Goal: Information Seeking & Learning: Check status

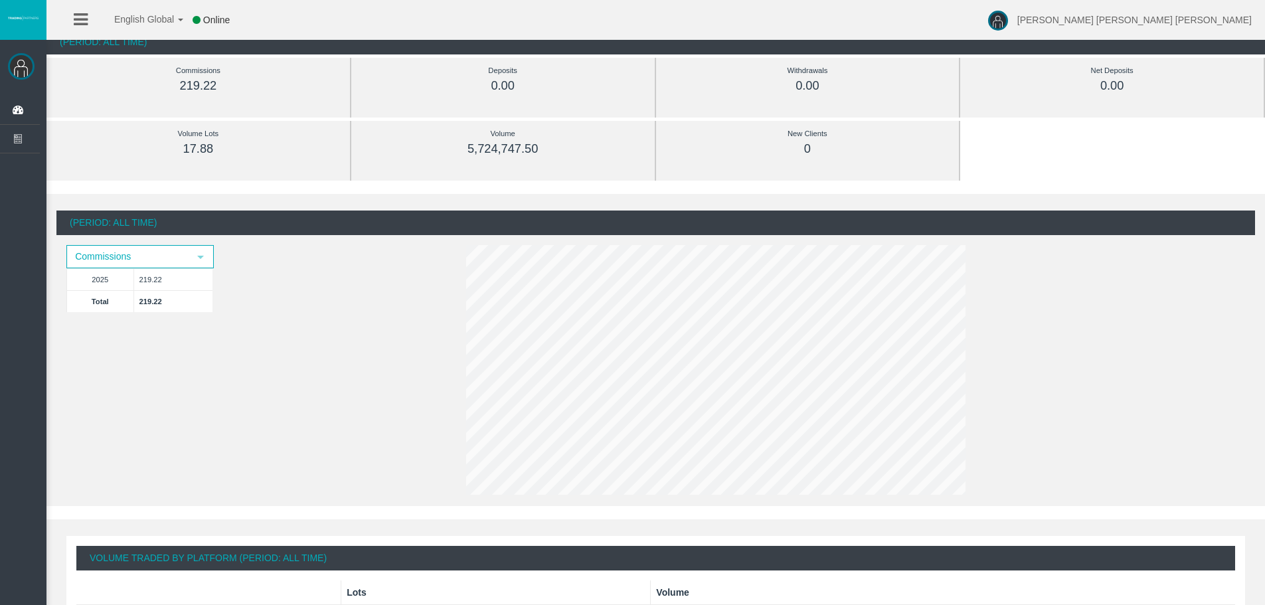
scroll to position [66, 0]
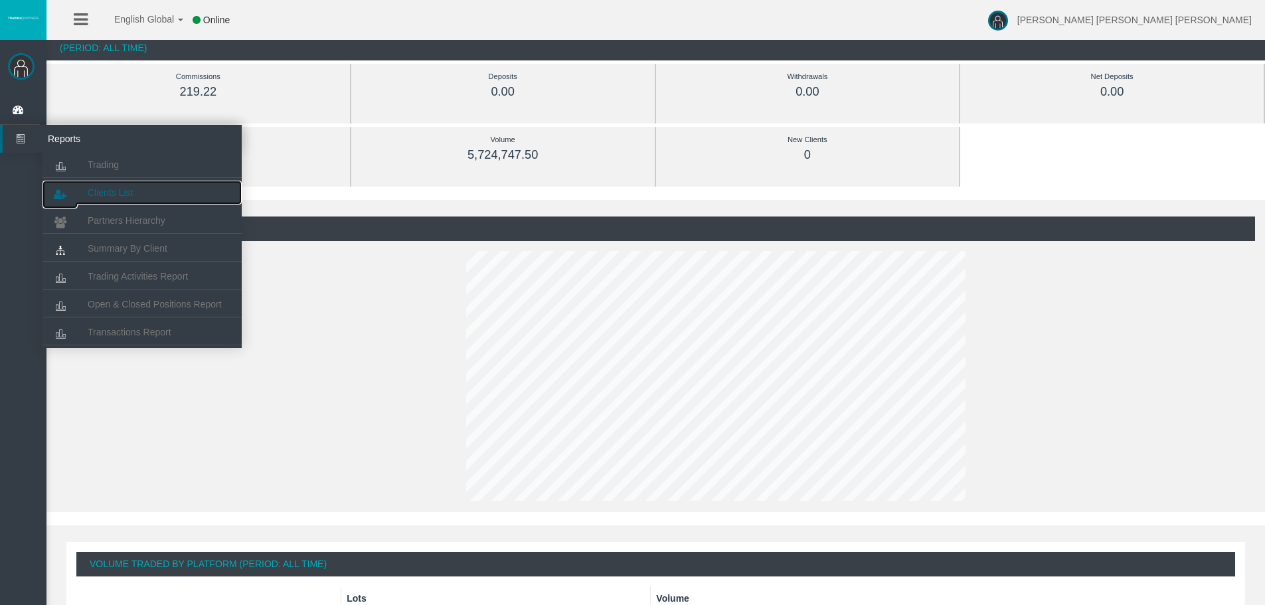
click at [112, 194] on span "Clients List" at bounding box center [110, 192] width 45 height 11
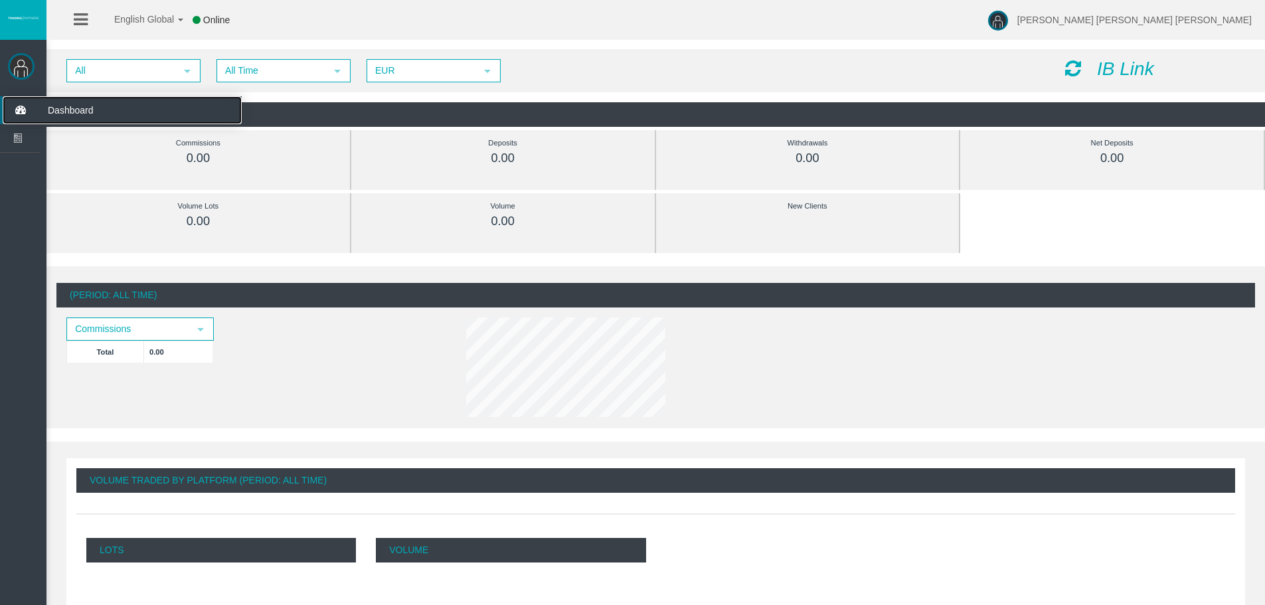
click at [94, 110] on span "Dashboard" at bounding box center [103, 110] width 130 height 28
click at [1059, 64] on div "IB Link" at bounding box center [1155, 69] width 200 height 21
click at [1077, 65] on icon at bounding box center [1073, 68] width 16 height 19
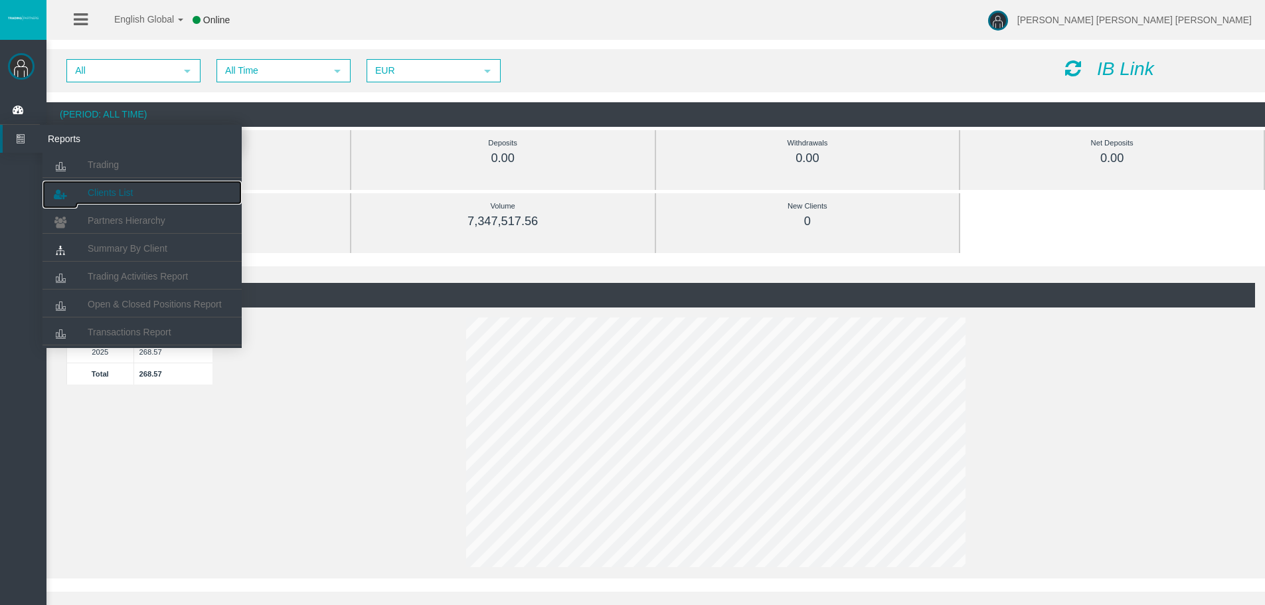
click at [103, 189] on span "Clients List" at bounding box center [110, 192] width 45 height 11
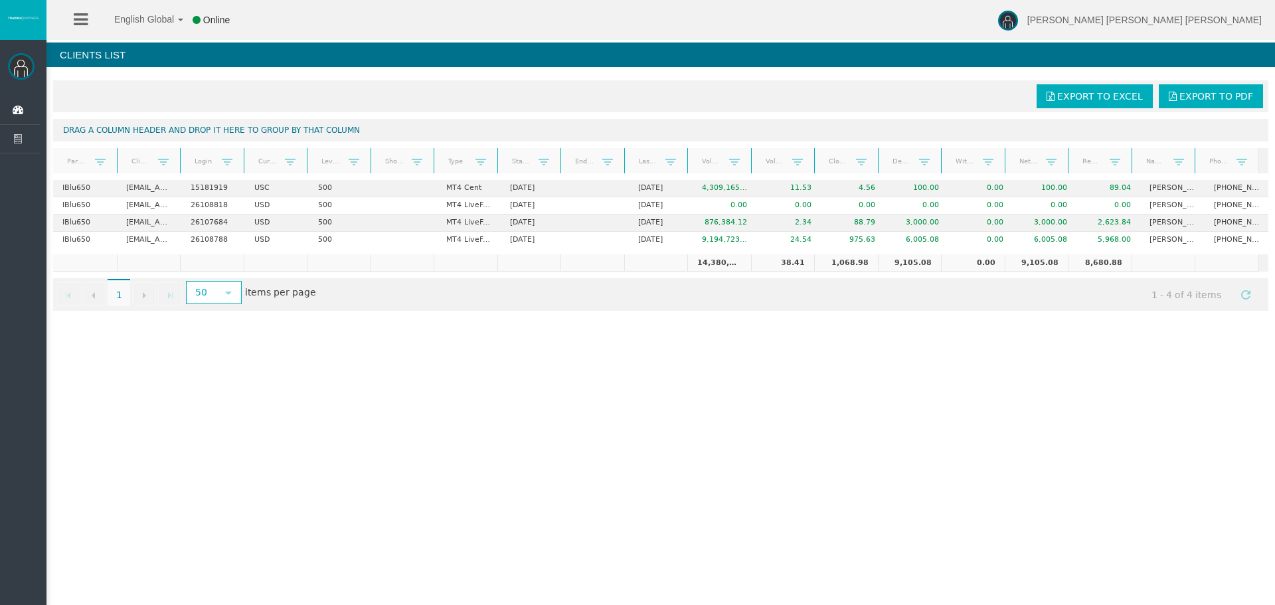
click at [299, 362] on div "English Global 简体中文 English Global 日本語 한국어 Online [PERSON_NAME] [PERSON_NAME] […" at bounding box center [637, 302] width 1275 height 605
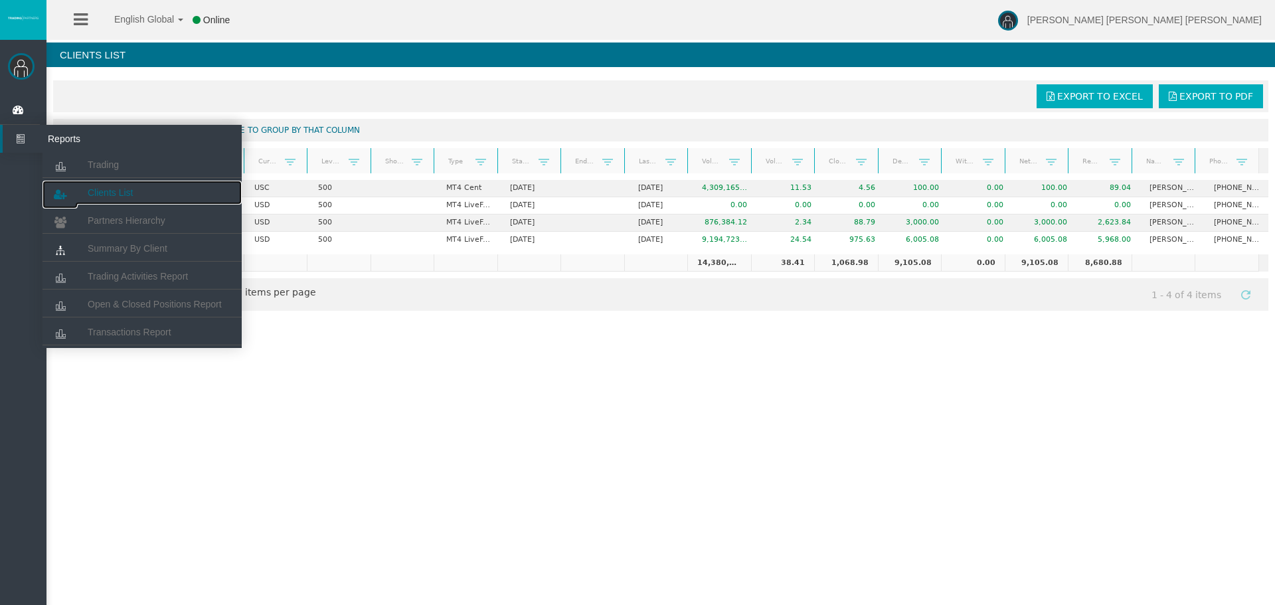
click at [101, 193] on span "Clients List" at bounding box center [110, 192] width 45 height 11
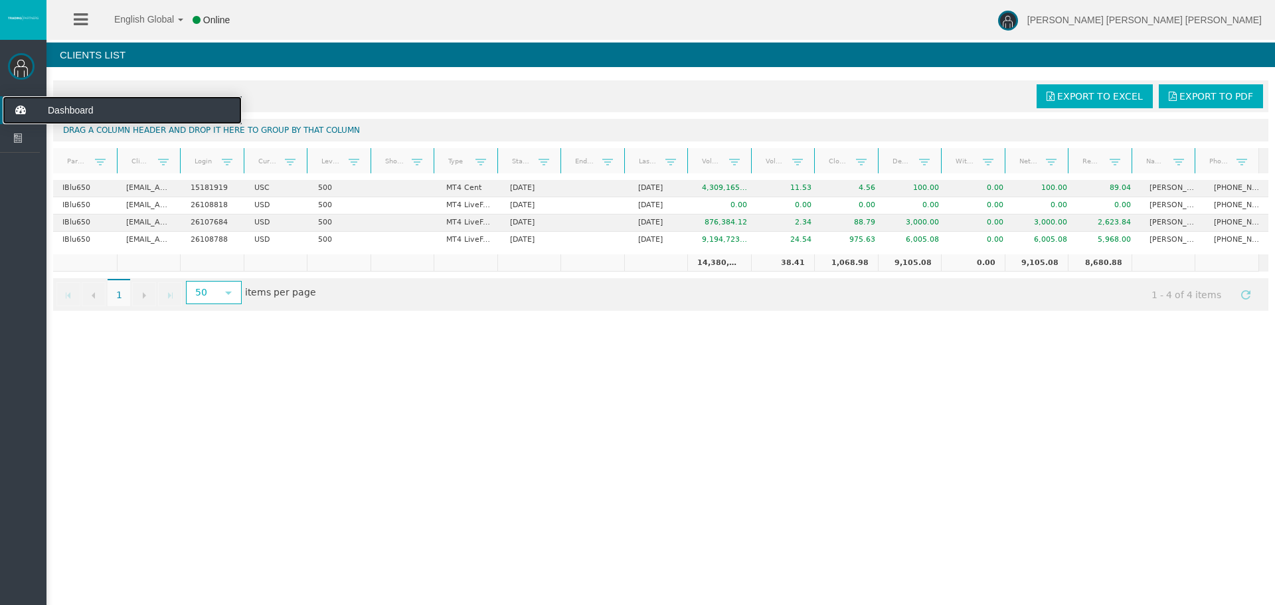
click at [81, 109] on span "Dashboard" at bounding box center [103, 110] width 130 height 28
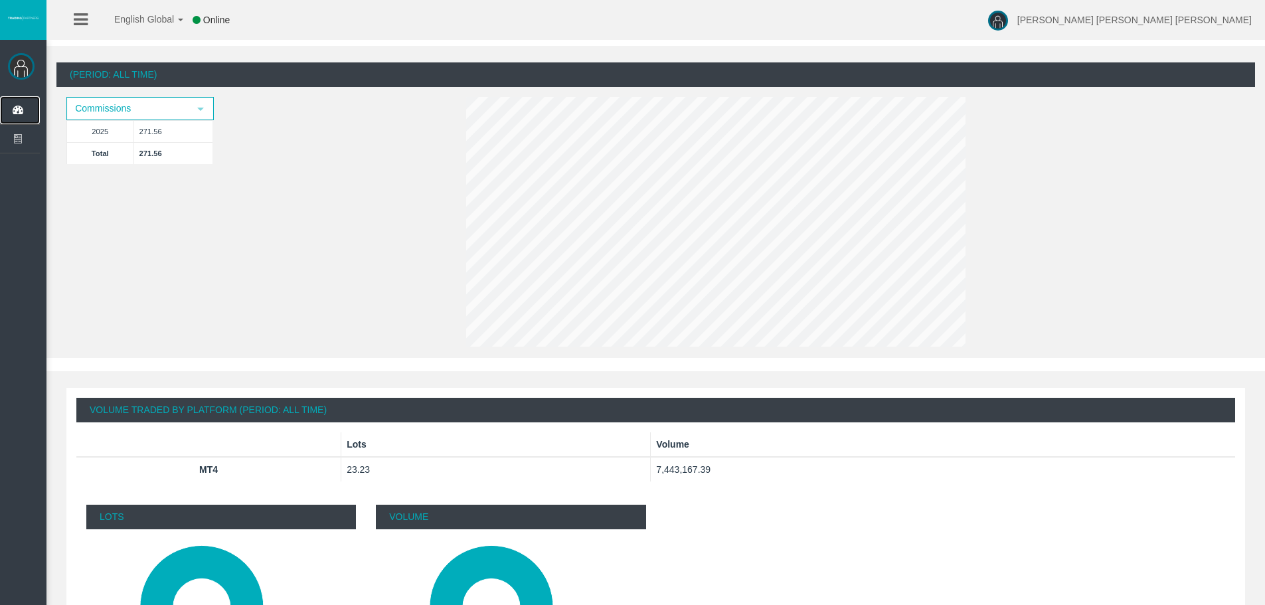
scroll to position [88, 0]
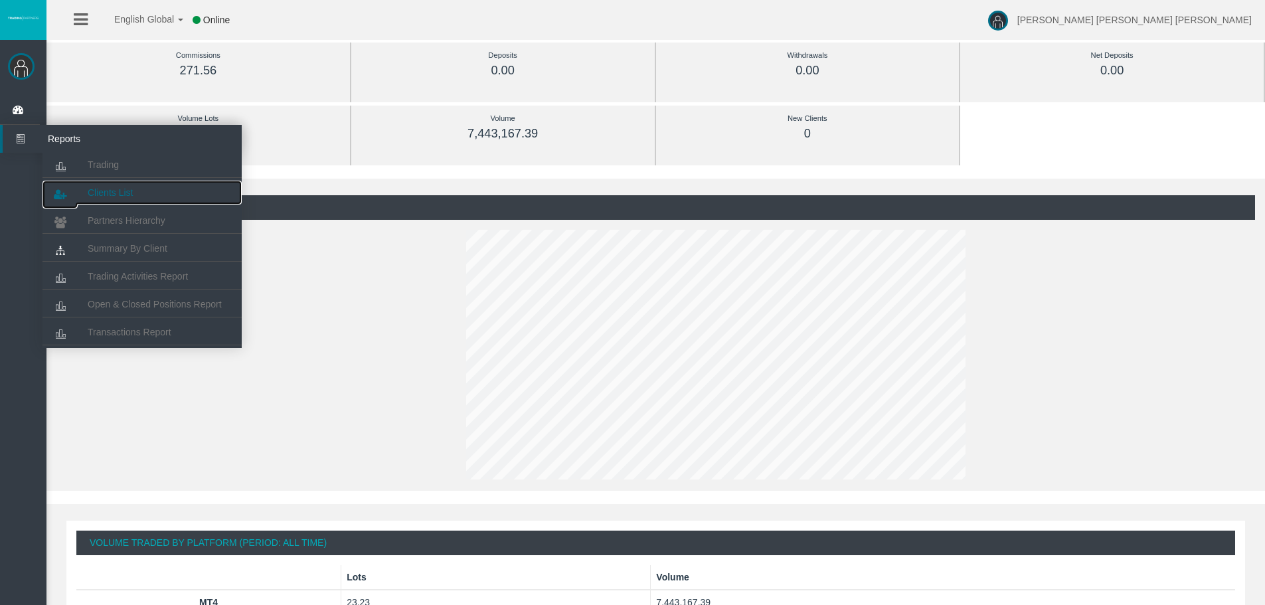
click at [90, 193] on span "Clients List" at bounding box center [110, 192] width 45 height 11
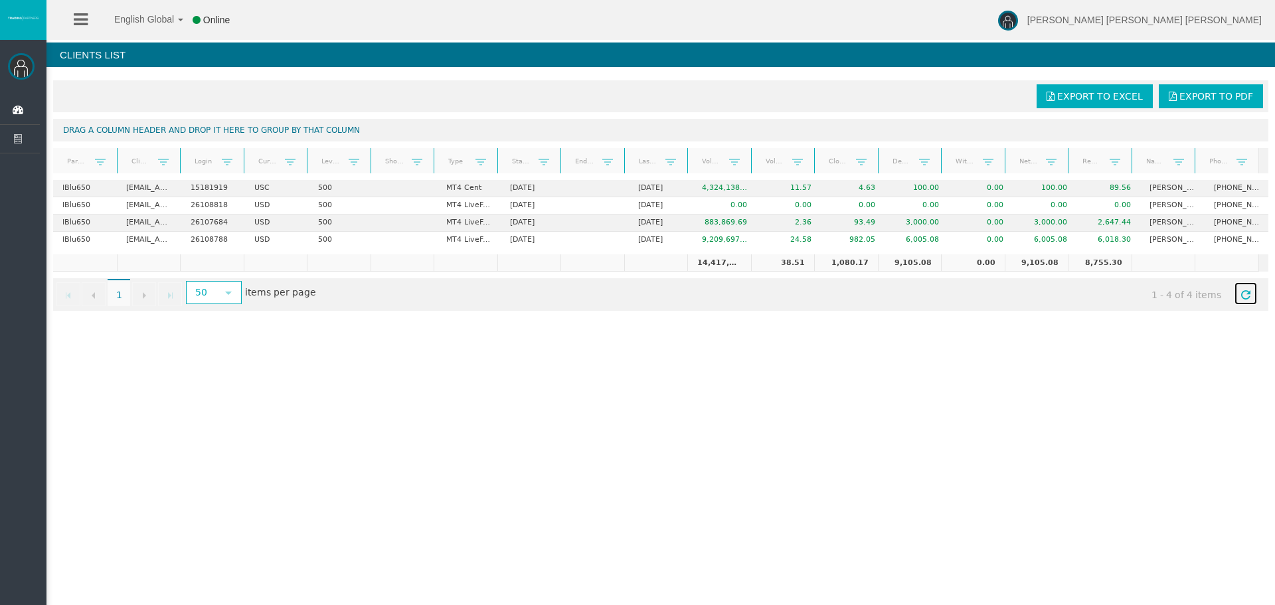
click at [1240, 297] on span "Refresh" at bounding box center [1245, 294] width 11 height 11
click at [1240, 293] on span "Refresh" at bounding box center [1245, 294] width 11 height 11
click at [62, 104] on span "Dashboard" at bounding box center [103, 110] width 130 height 28
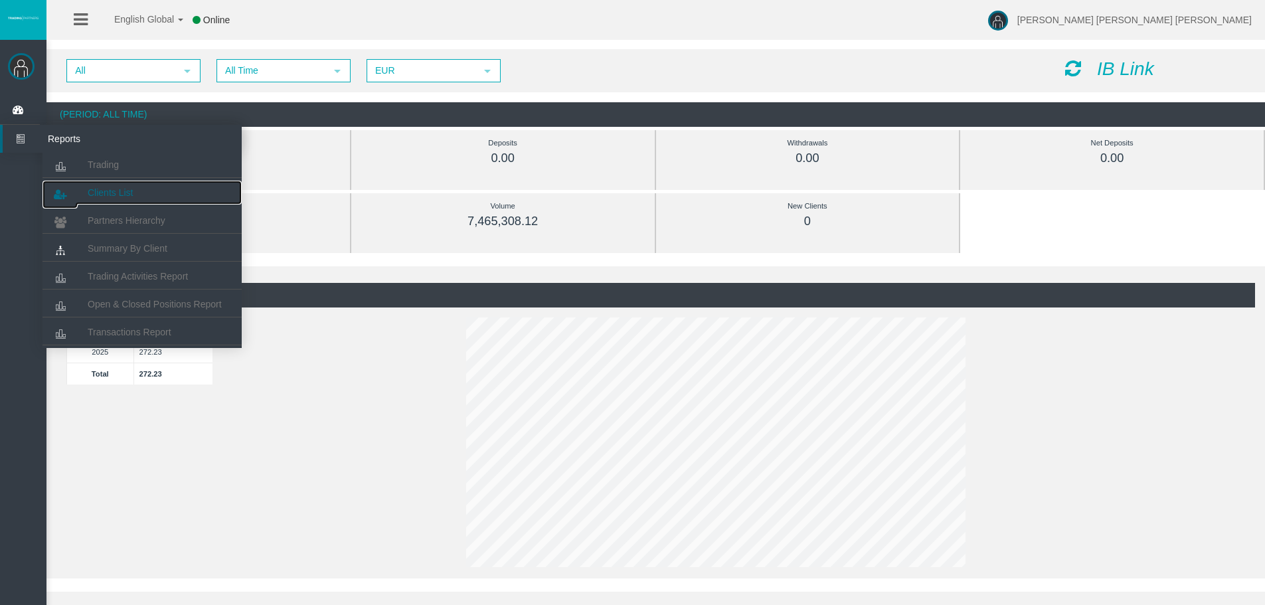
click at [121, 191] on span "Clients List" at bounding box center [110, 192] width 45 height 11
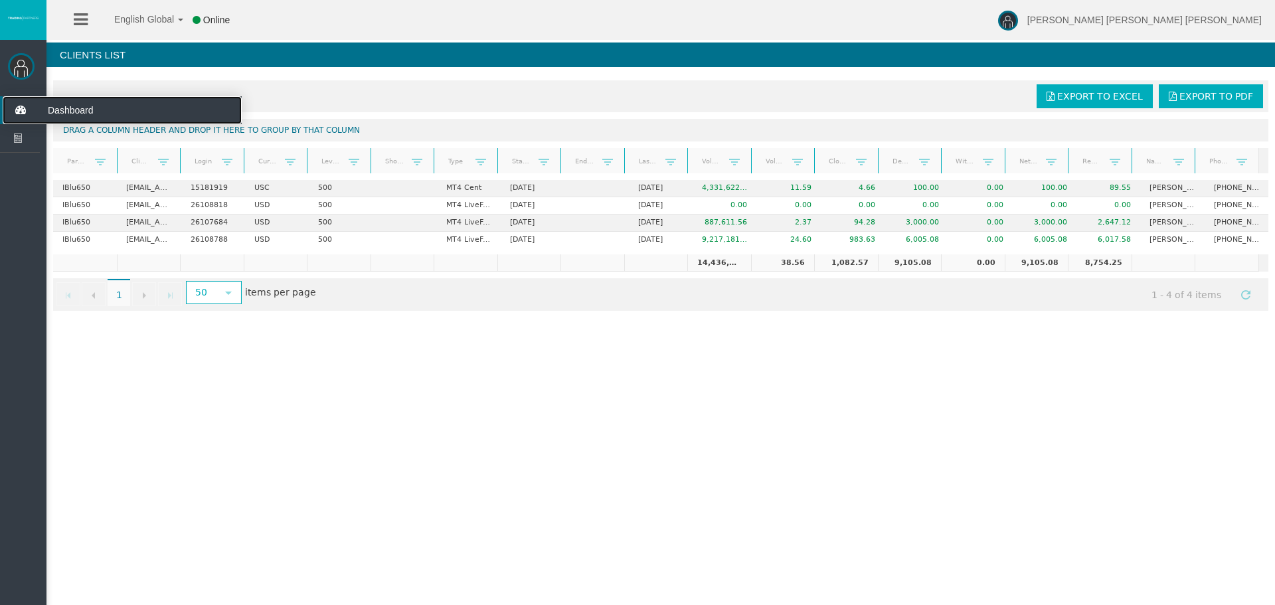
click at [67, 108] on span "Dashboard" at bounding box center [103, 110] width 130 height 28
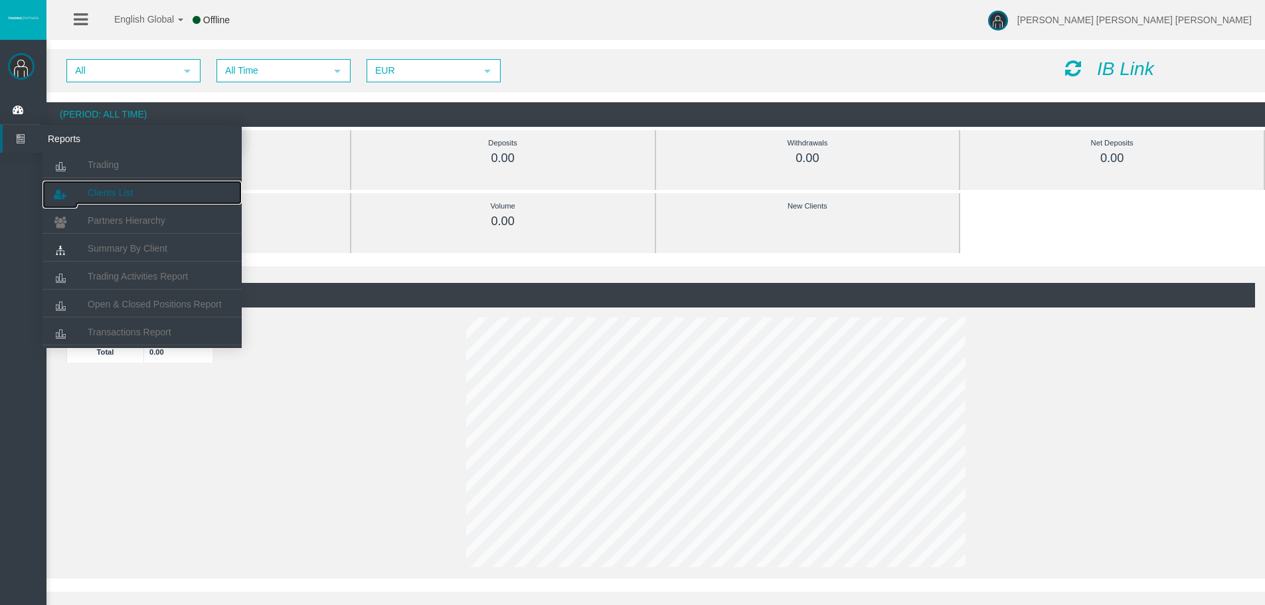
click at [96, 191] on span "Clients List" at bounding box center [110, 192] width 45 height 11
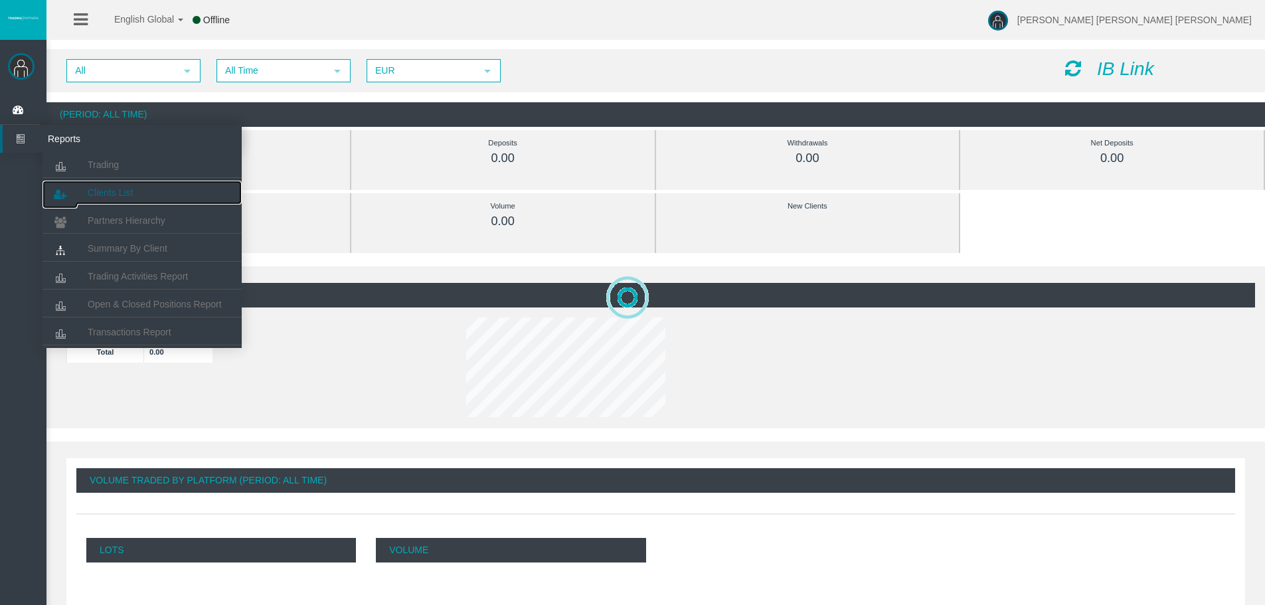
click at [91, 193] on span "Clients List" at bounding box center [110, 192] width 45 height 11
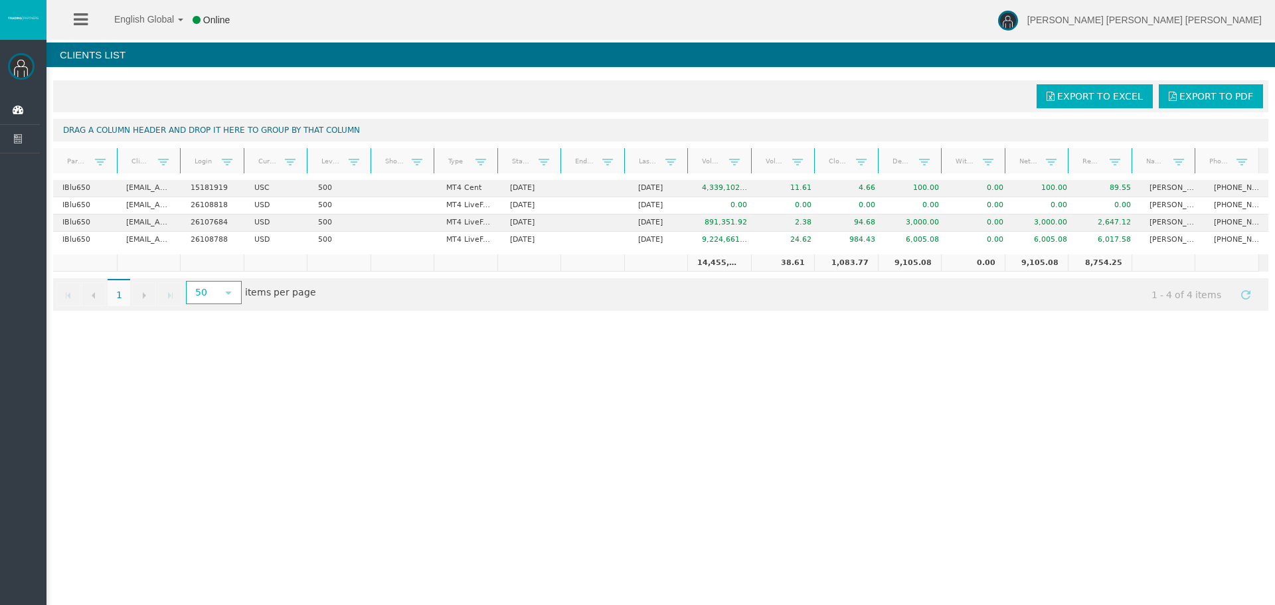
click at [420, 349] on div "English Global 简体中文 English Global 日本語 한국어 Online Antonio Jose Lopez Vargas Hel…" at bounding box center [637, 302] width 1275 height 605
click at [105, 105] on span "Dashboard" at bounding box center [103, 110] width 130 height 28
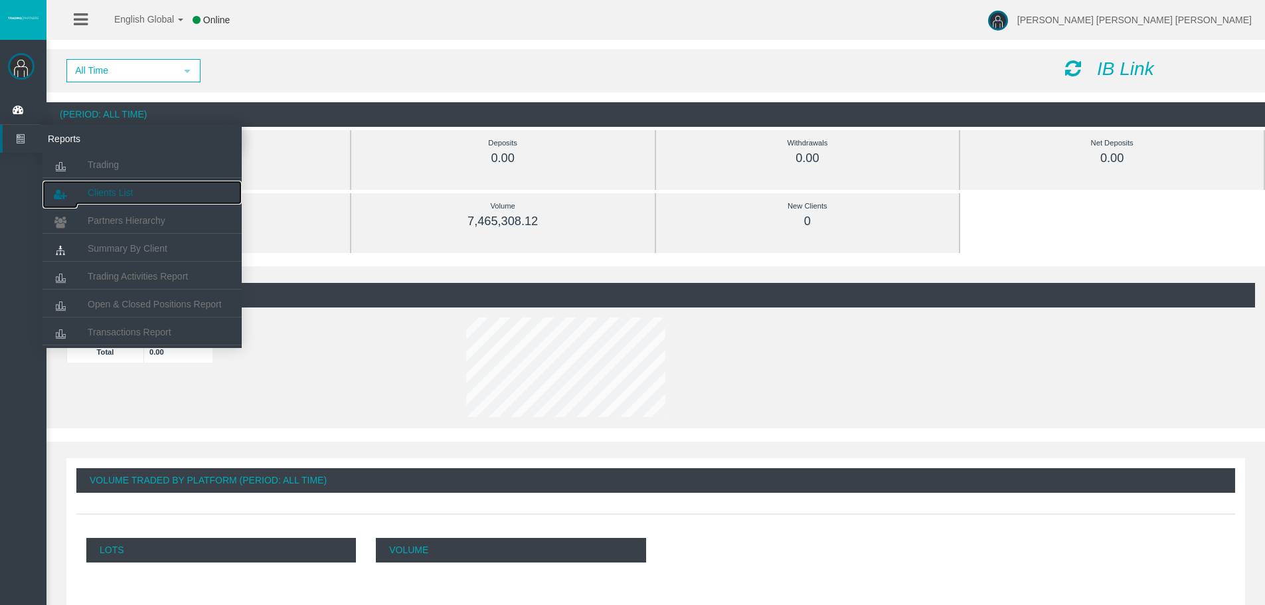
click at [119, 192] on span "Clients List" at bounding box center [110, 192] width 45 height 11
